Goal: Contribute content: Contribute content

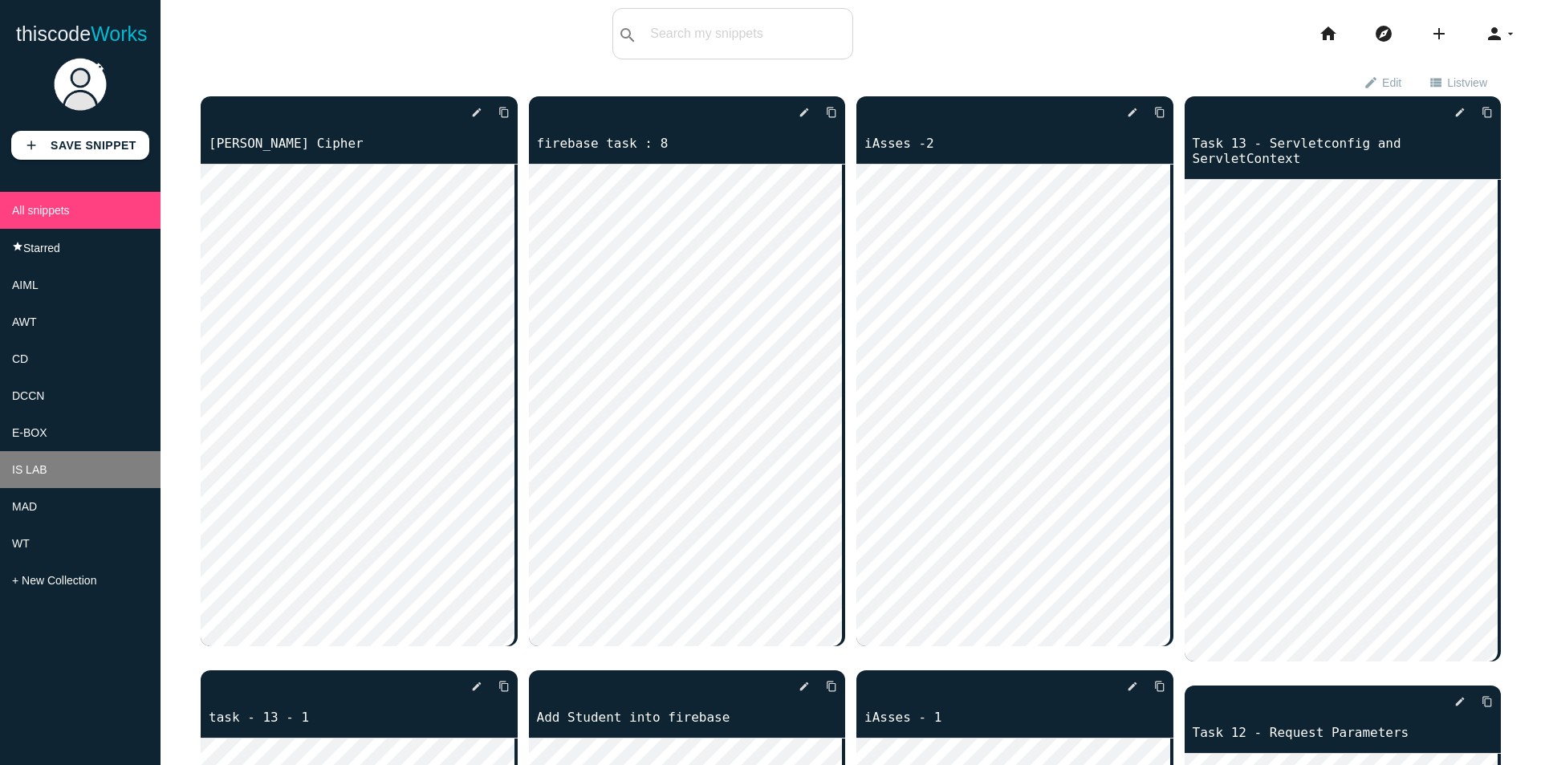
click at [70, 485] on li "IS LAB" at bounding box center [80, 469] width 161 height 37
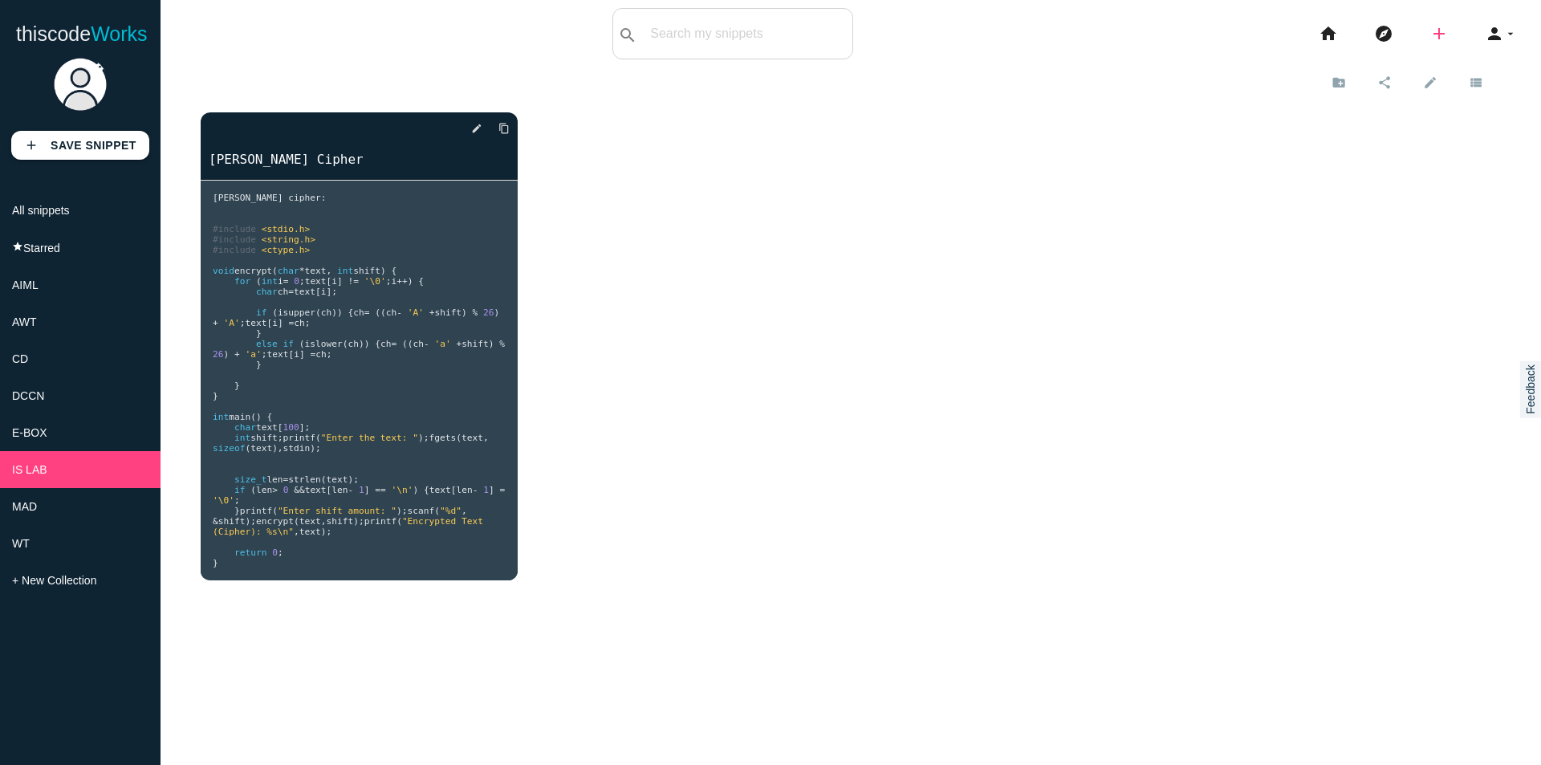
click at [1430, 40] on icon "add" at bounding box center [1439, 33] width 19 height 51
click at [1442, 37] on link "code Snippet" at bounding box center [1474, 28] width 112 height 40
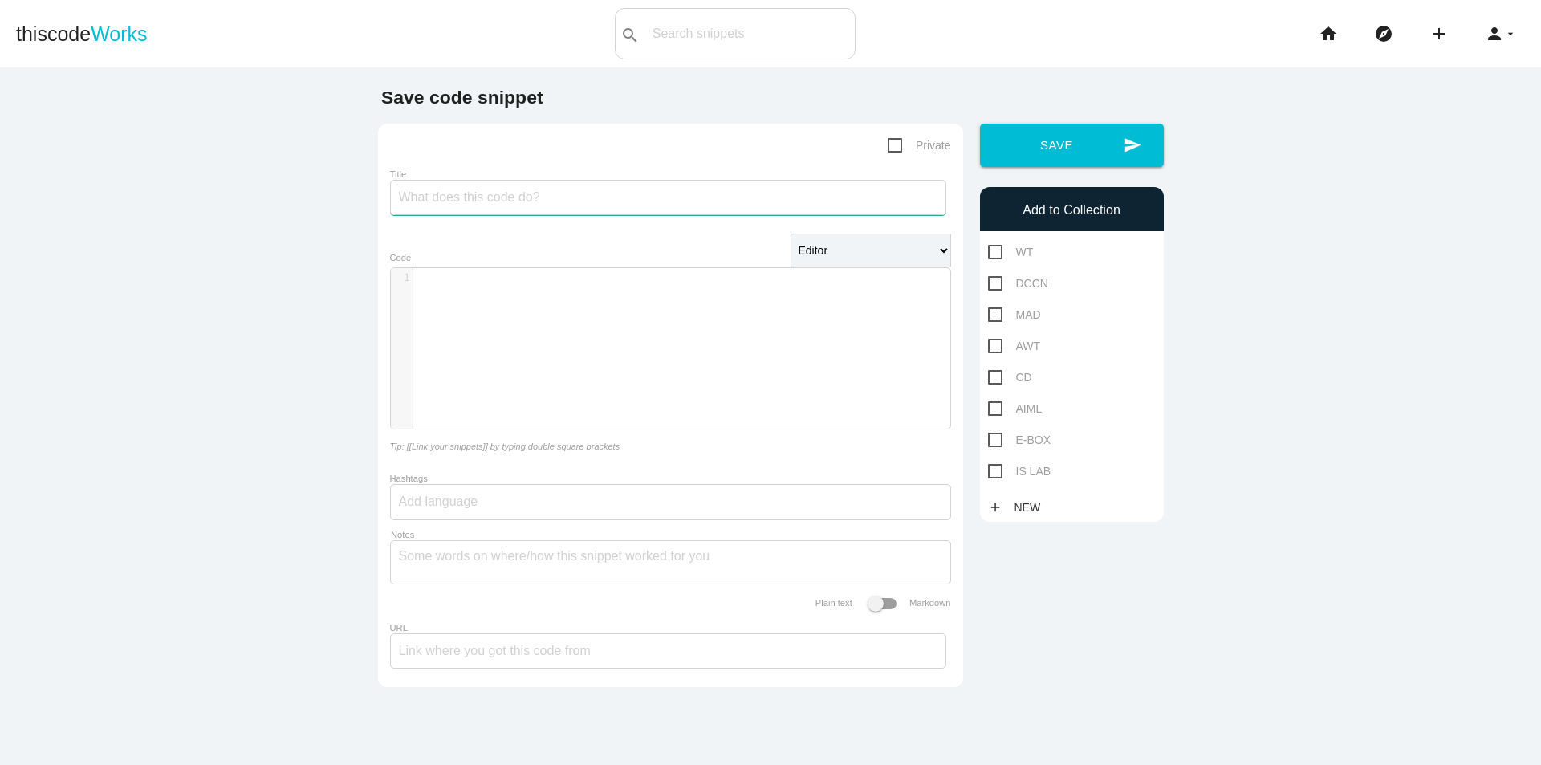
click at [714, 210] on input "Title" at bounding box center [668, 197] width 556 height 35
click at [993, 467] on span "IS LAB" at bounding box center [1019, 472] width 63 height 20
click at [993, 467] on input "IS LAB" at bounding box center [993, 467] width 10 height 10
checkbox input "true"
click at [894, 150] on span "Private" at bounding box center [919, 146] width 63 height 20
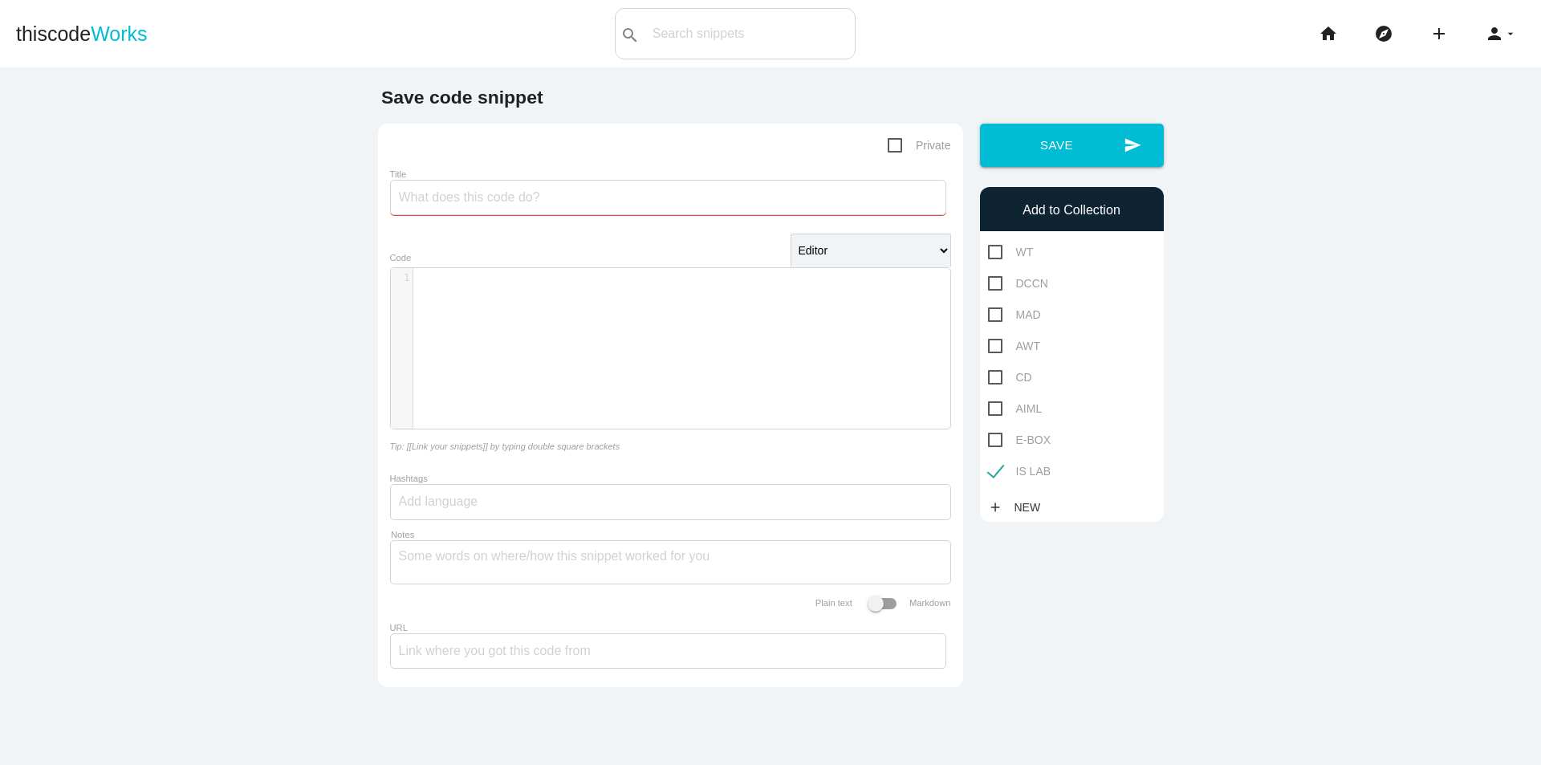
click at [894, 146] on input "Private" at bounding box center [893, 141] width 10 height 10
checkbox input "true"
click at [453, 191] on input "Title" at bounding box center [668, 197] width 556 height 35
type input "SHA ALGORITHM"
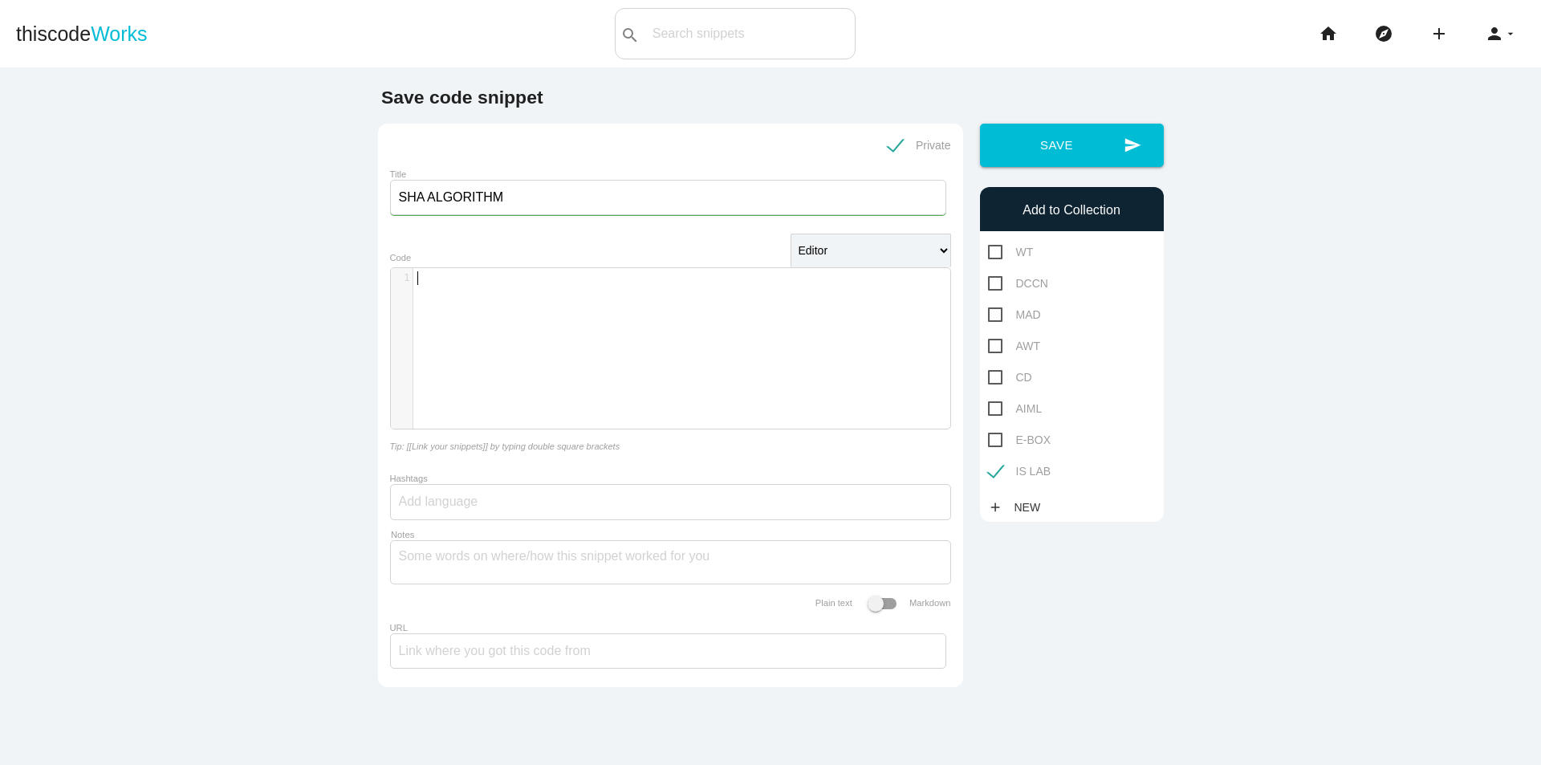
click at [548, 283] on pre "​" at bounding box center [687, 278] width 549 height 14
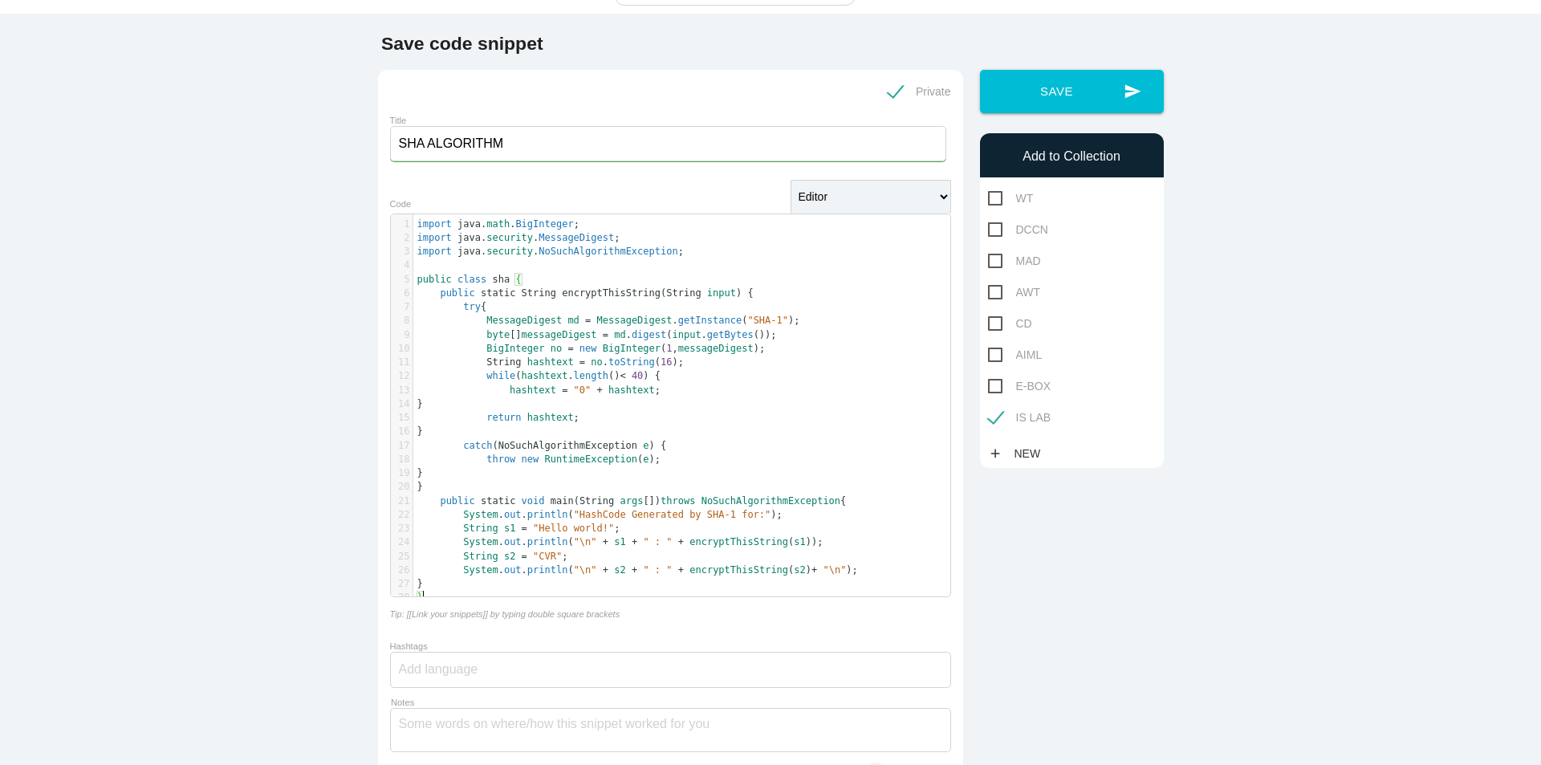
scroll to position [80, 0]
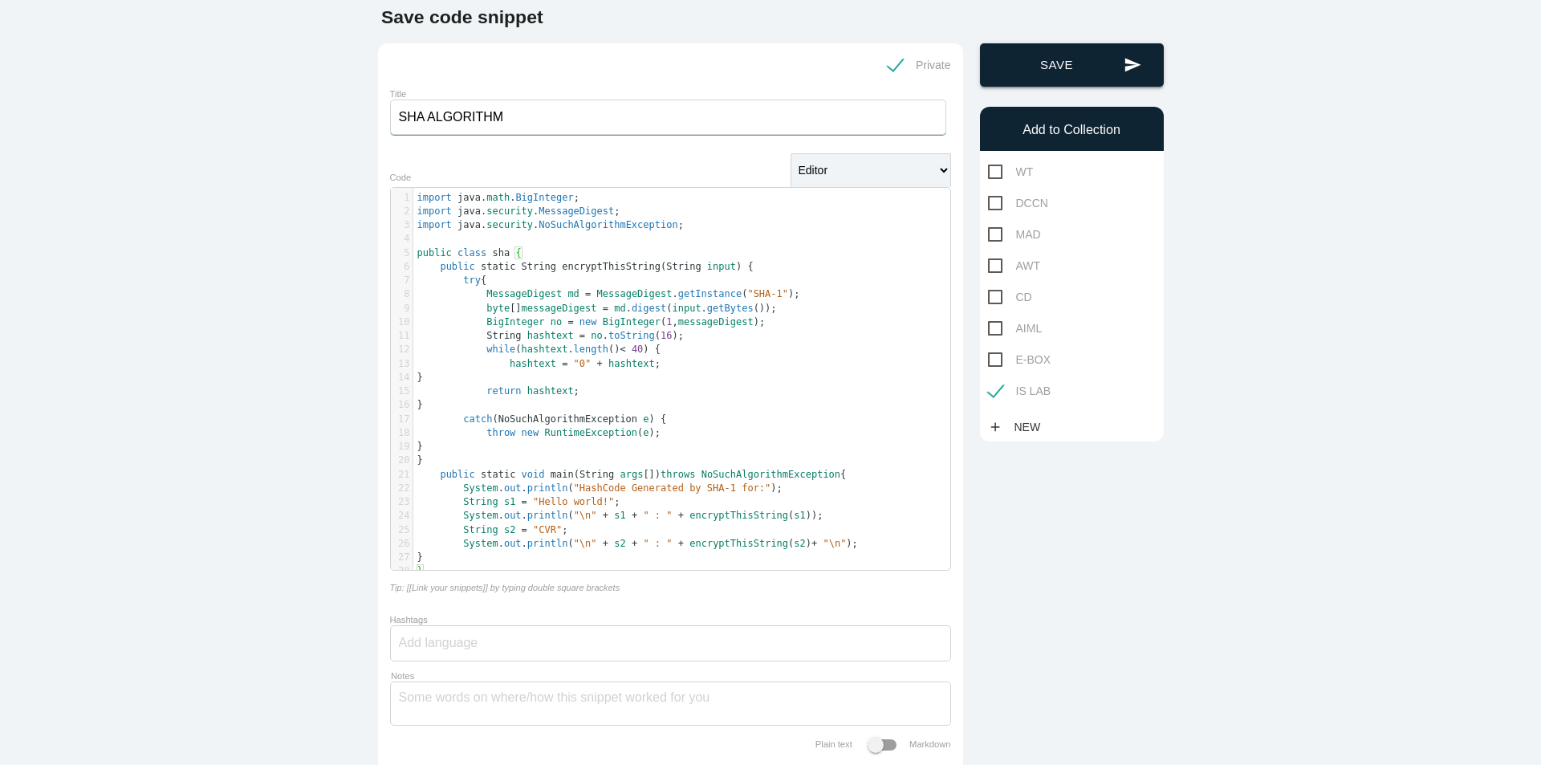
click at [1097, 65] on button "send Save" at bounding box center [1072, 64] width 184 height 43
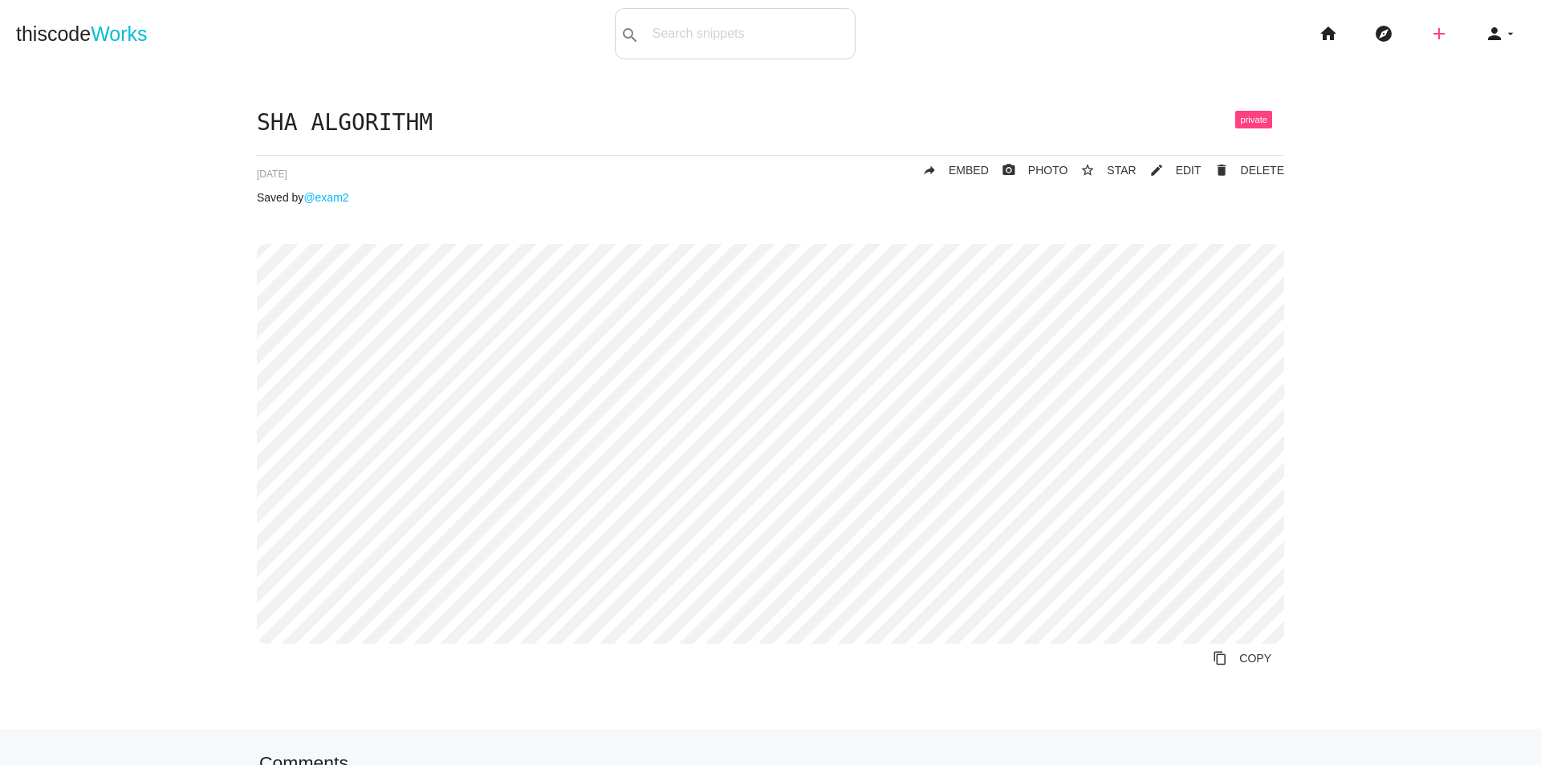
click at [1430, 22] on icon "add" at bounding box center [1439, 33] width 19 height 51
click at [1439, 34] on link "code Snippet" at bounding box center [1474, 28] width 112 height 40
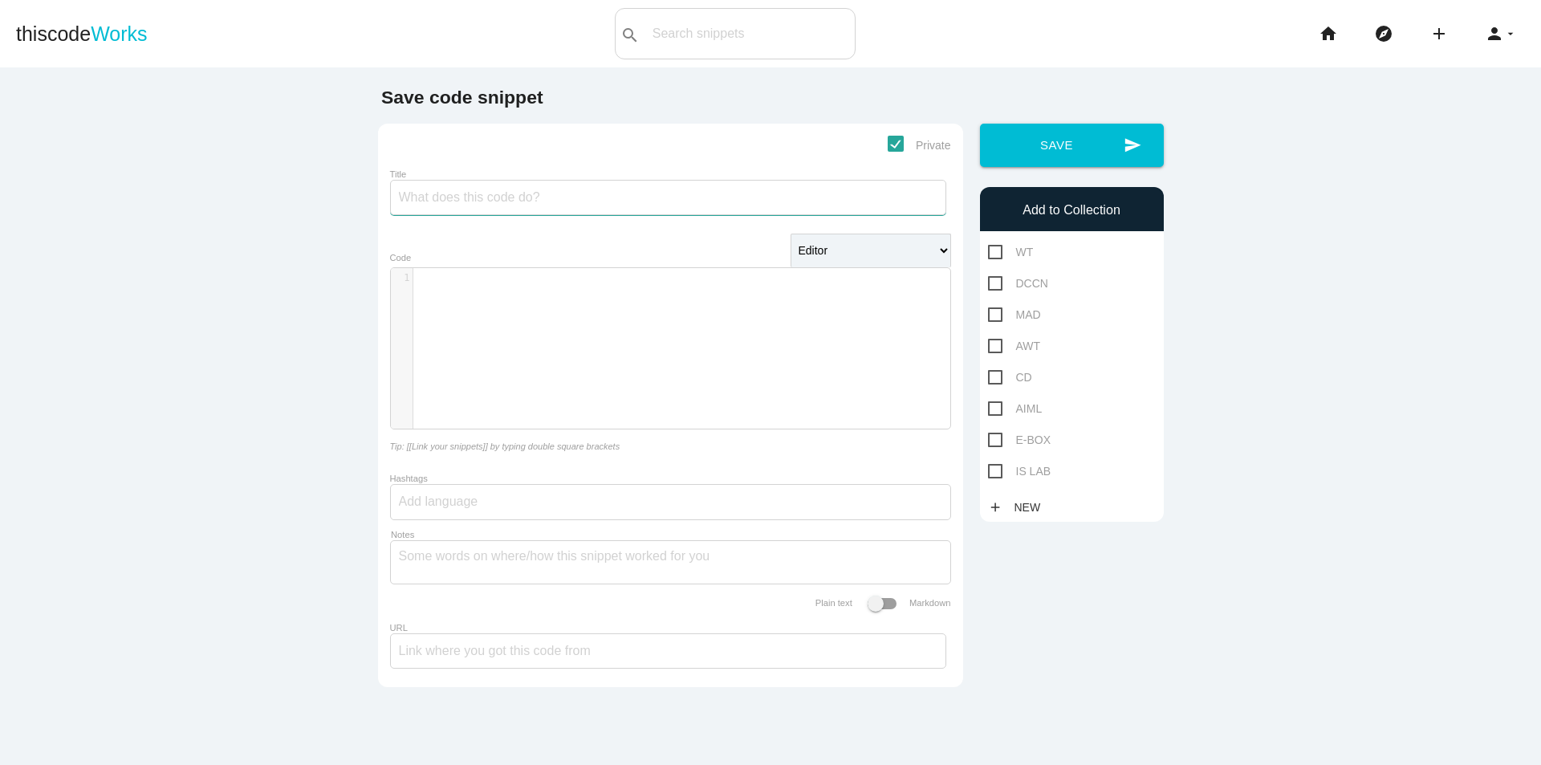
click at [475, 205] on input "Title" at bounding box center [668, 197] width 556 height 35
type input "DIFFIE HELLMAN ALGORITHM"
click at [988, 470] on span "IS LAB" at bounding box center [1019, 472] width 63 height 20
click at [988, 470] on input "IS LAB" at bounding box center [993, 467] width 10 height 10
checkbox input "true"
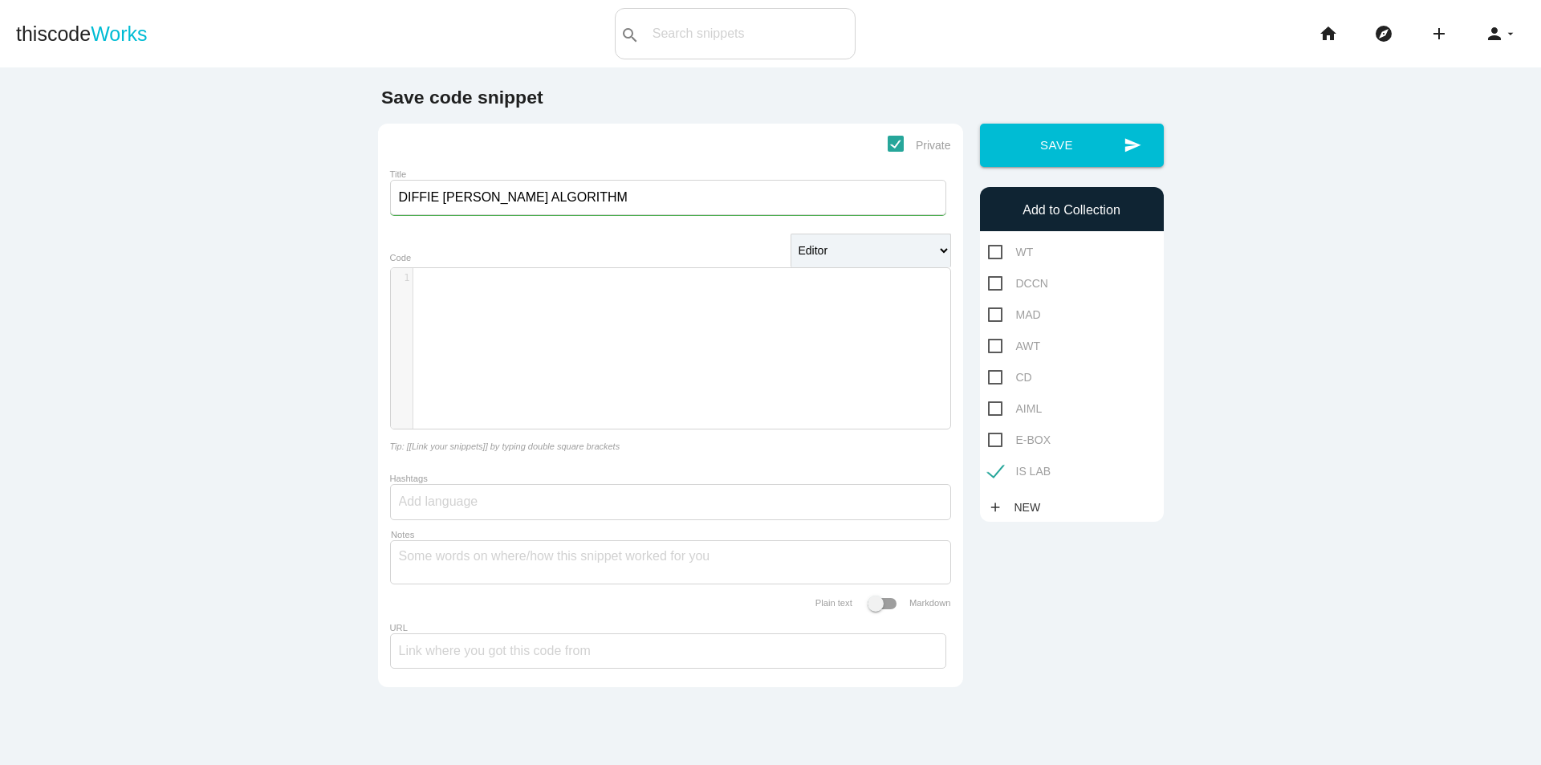
click at [712, 346] on div "​ x 1 ​" at bounding box center [683, 360] width 584 height 185
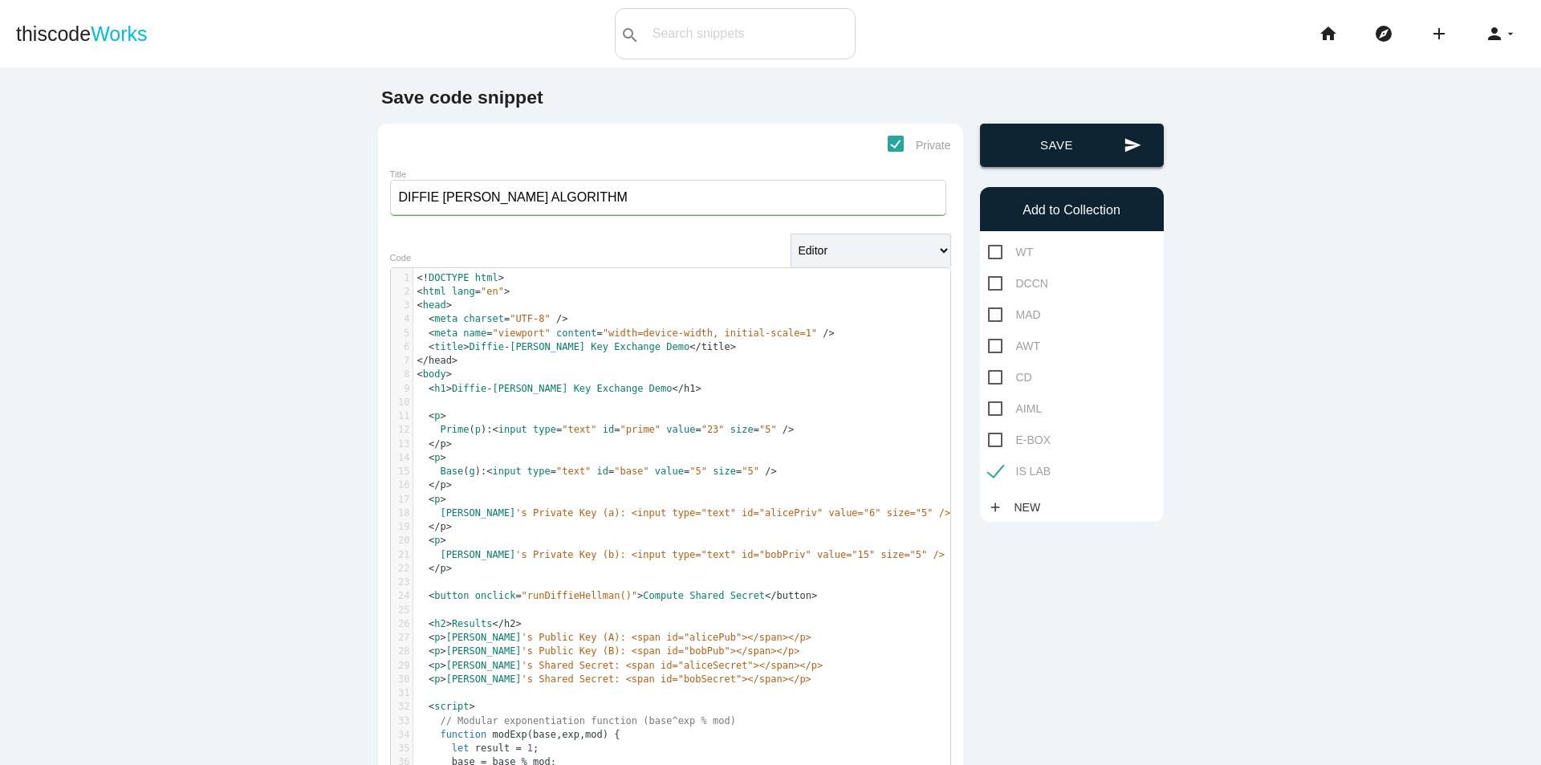
click at [1039, 157] on button "send Save" at bounding box center [1072, 145] width 184 height 43
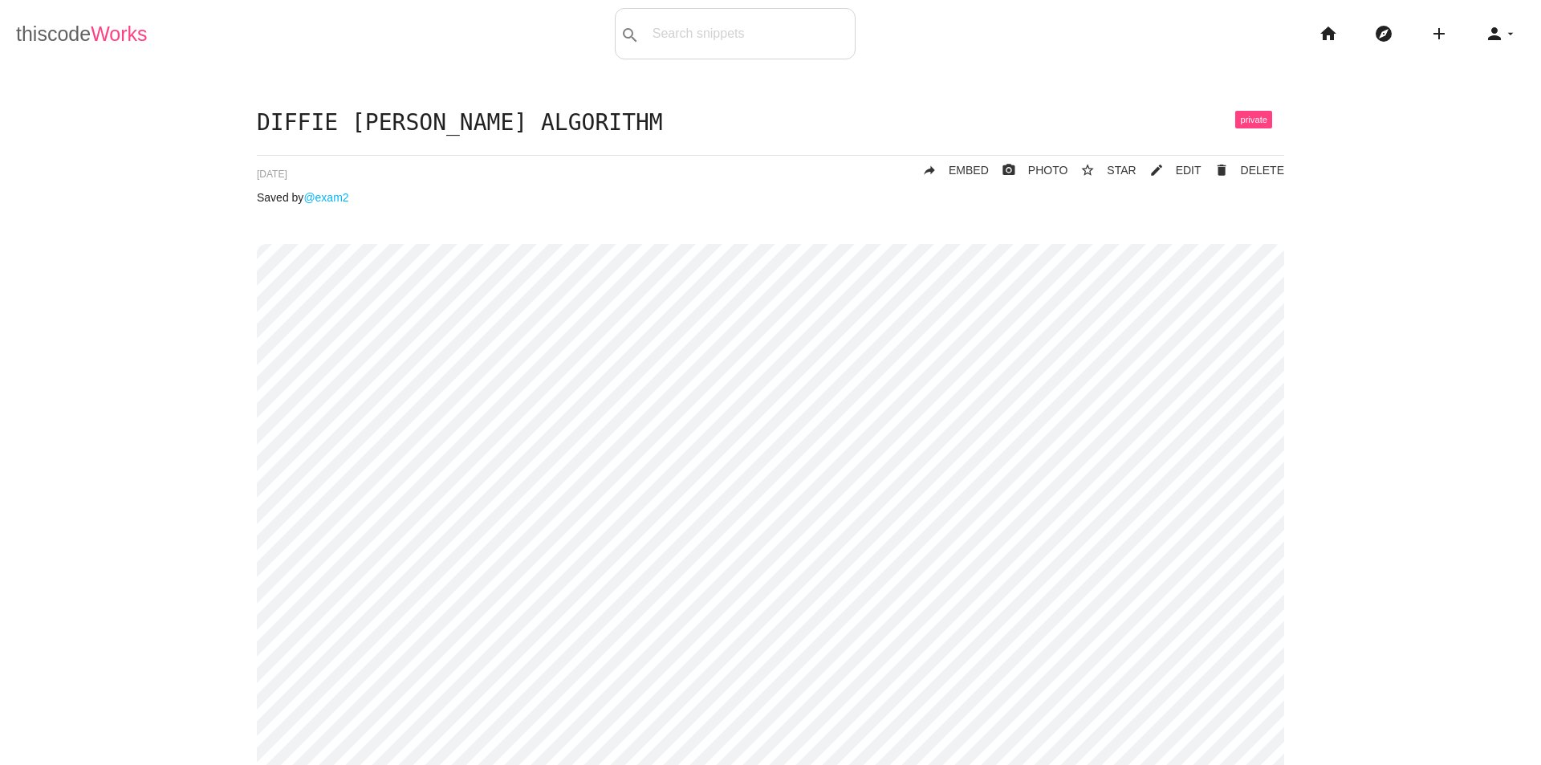
click at [56, 26] on link "thiscode Works" at bounding box center [82, 33] width 132 height 51
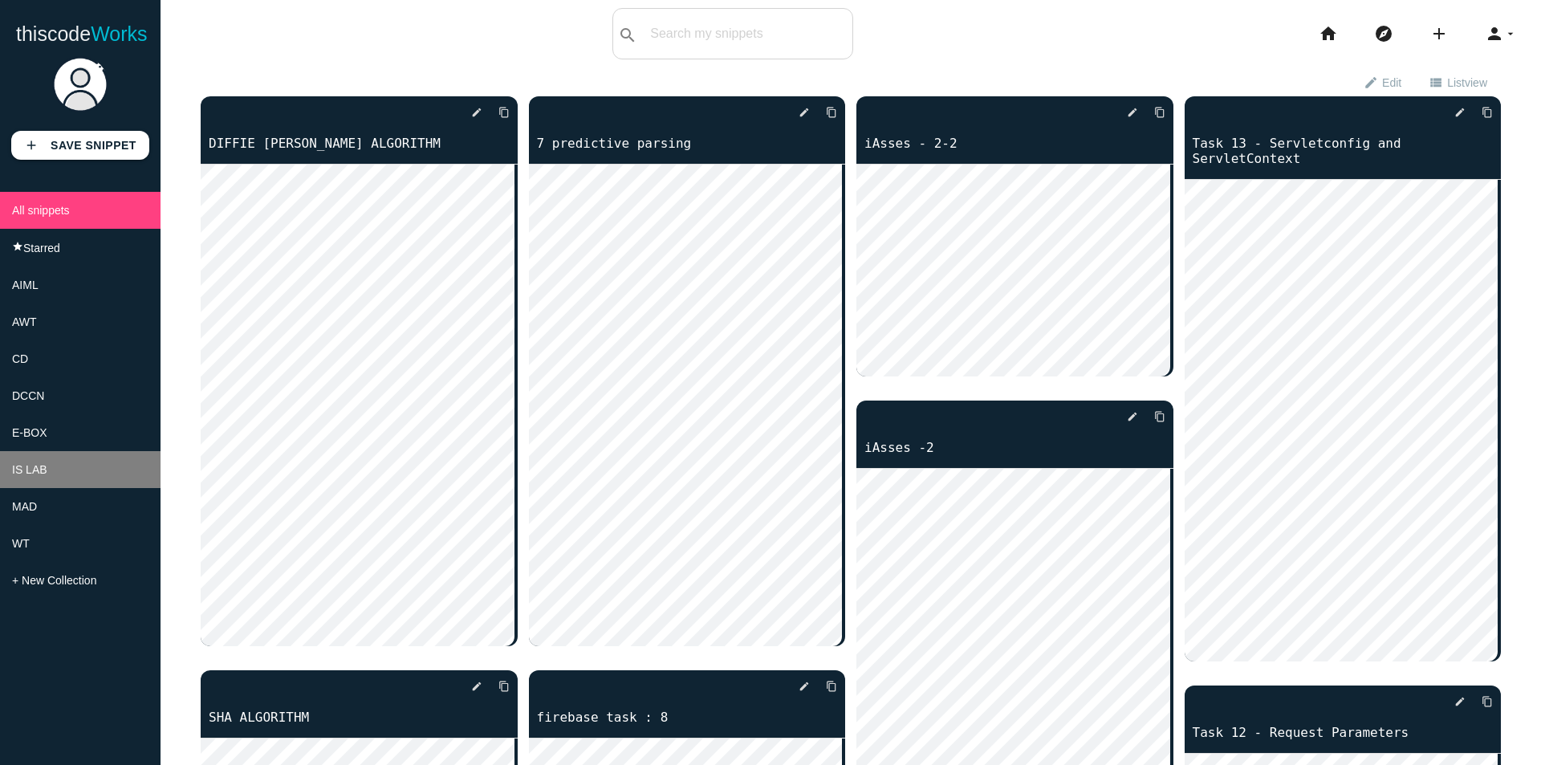
click at [21, 476] on span "IS LAB" at bounding box center [29, 469] width 35 height 13
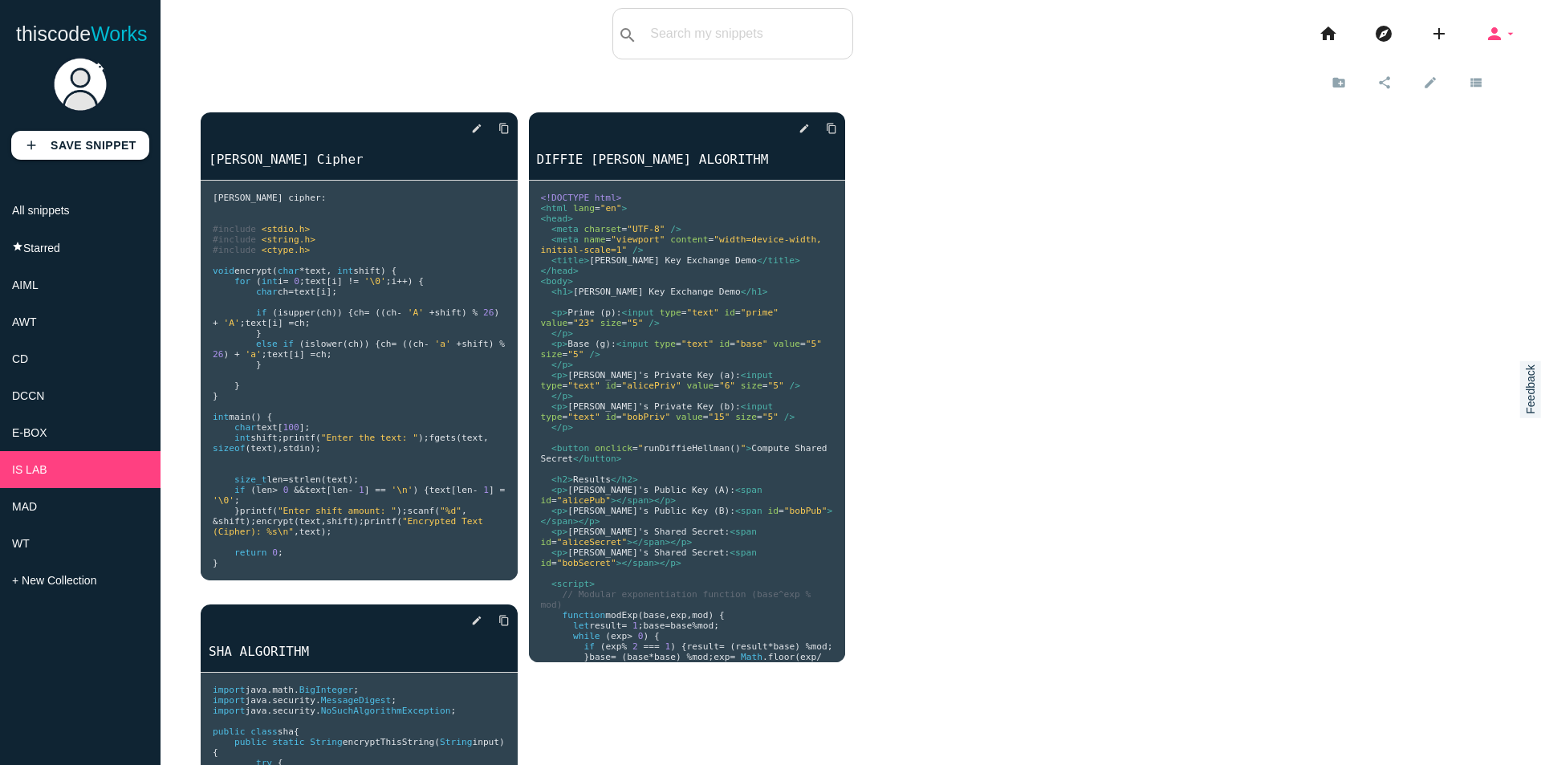
click at [1486, 33] on icon "person" at bounding box center [1494, 33] width 19 height 51
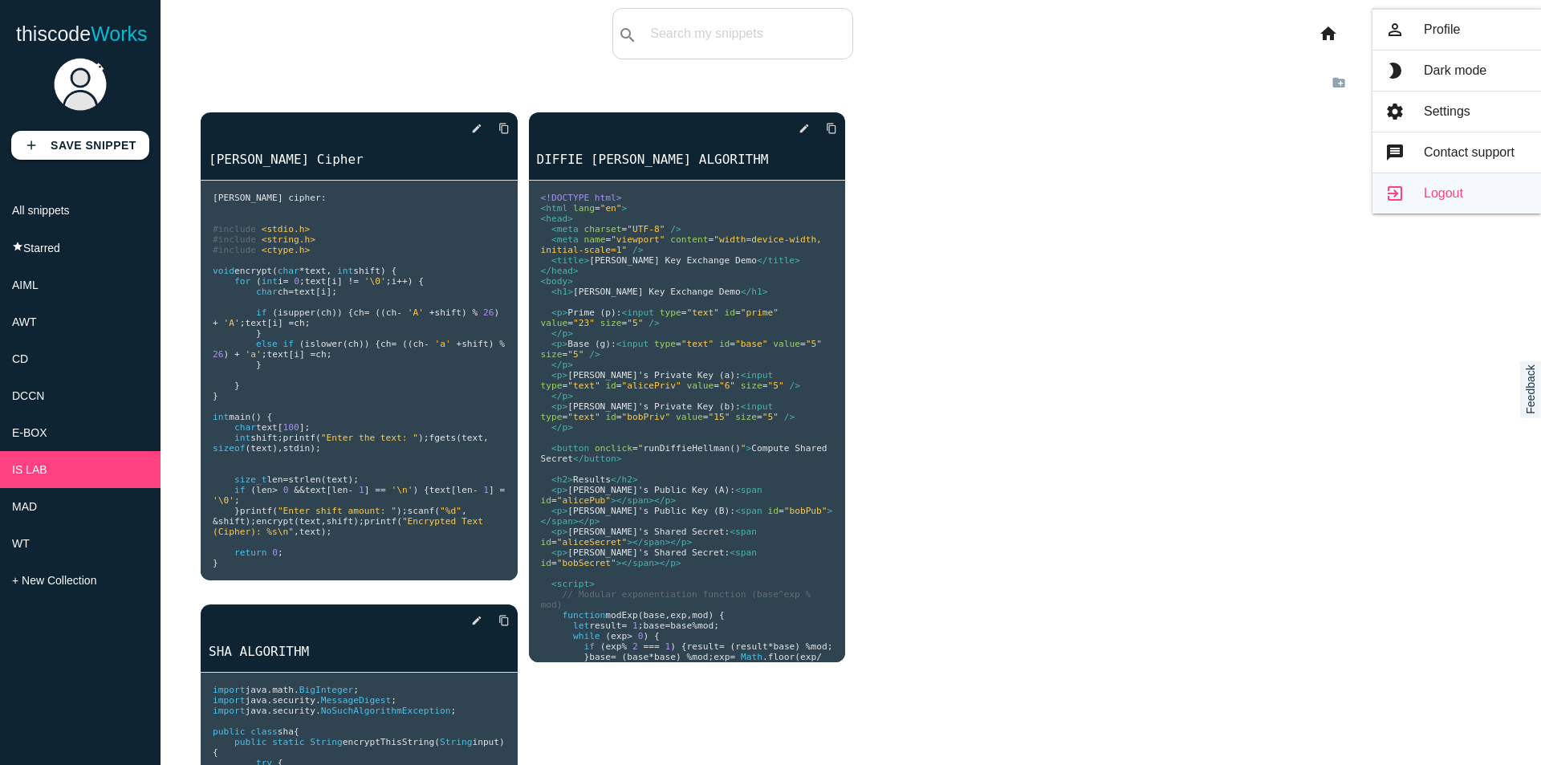
click at [1447, 193] on link "exit_to_app Logout" at bounding box center [1457, 193] width 169 height 40
